Goal: Navigation & Orientation: Find specific page/section

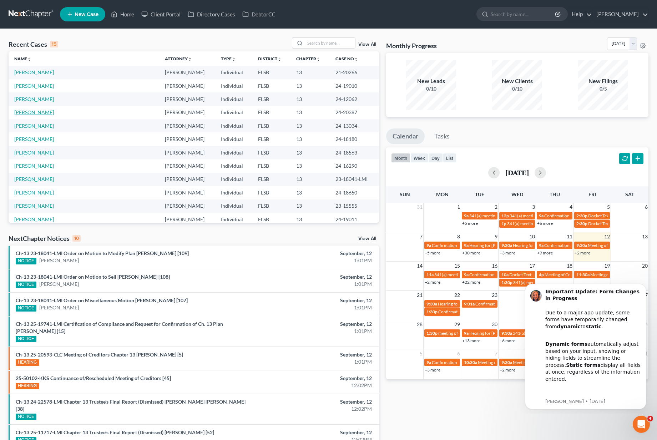
click at [30, 112] on link "[PERSON_NAME]" at bounding box center [34, 112] width 40 height 6
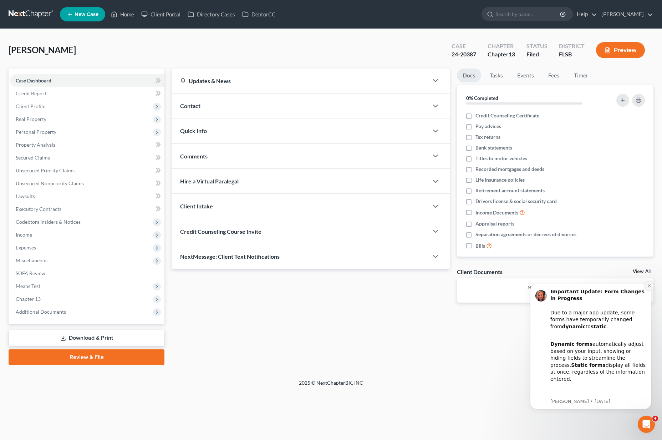
click at [648, 284] on icon "Dismiss notification" at bounding box center [650, 286] width 4 height 4
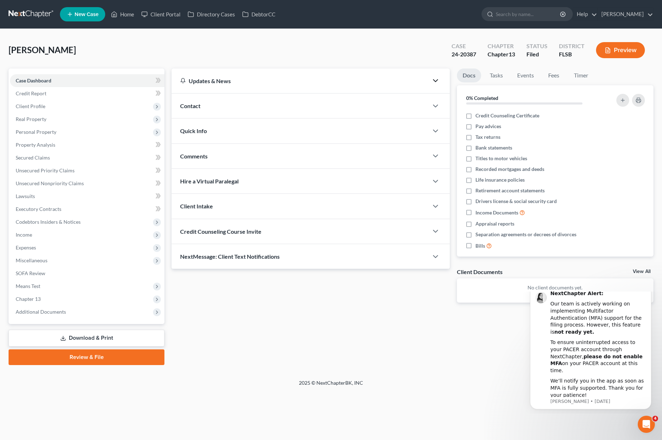
click at [435, 82] on icon "button" at bounding box center [435, 80] width 9 height 9
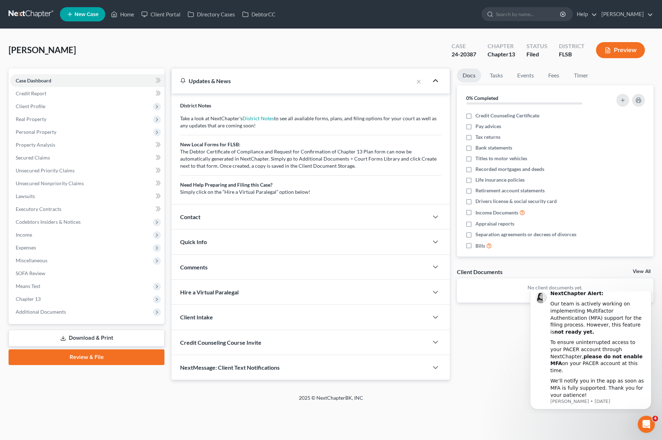
click at [435, 82] on icon "button" at bounding box center [435, 80] width 9 height 9
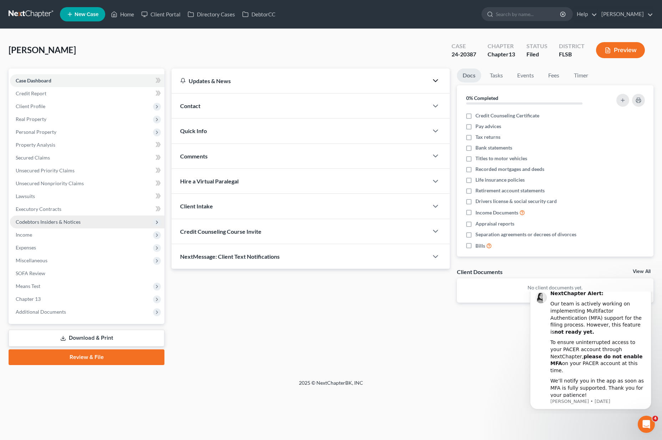
click at [91, 219] on span "Codebtors Insiders & Notices" at bounding box center [87, 221] width 154 height 13
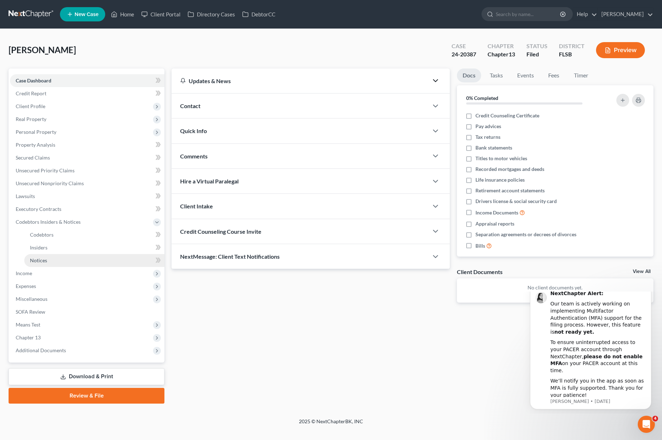
click at [81, 260] on link "Notices" at bounding box center [94, 260] width 140 height 13
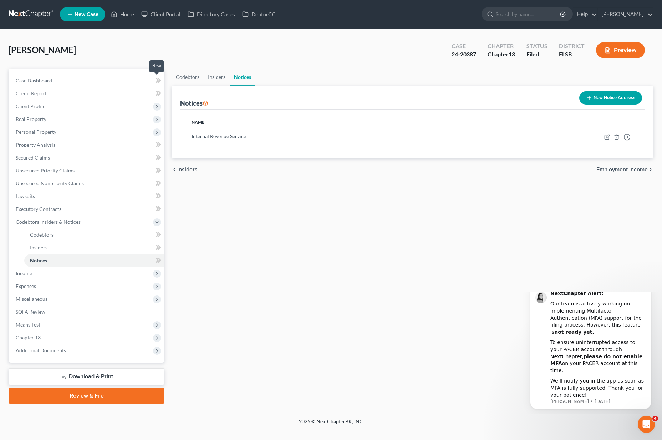
click at [159, 80] on icon at bounding box center [158, 80] width 5 height 9
click at [75, 82] on link "Case Dashboard" at bounding box center [87, 80] width 154 height 13
